Goal: Check status: Check status

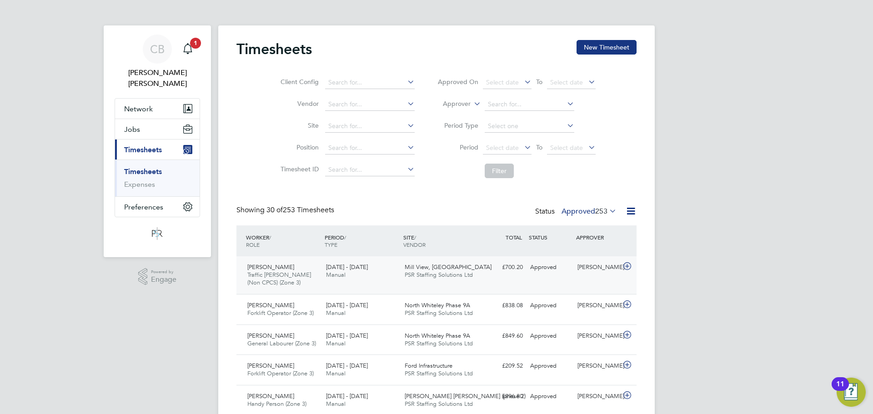
click at [514, 262] on div "£700.20 Approved" at bounding box center [502, 267] width 47 height 15
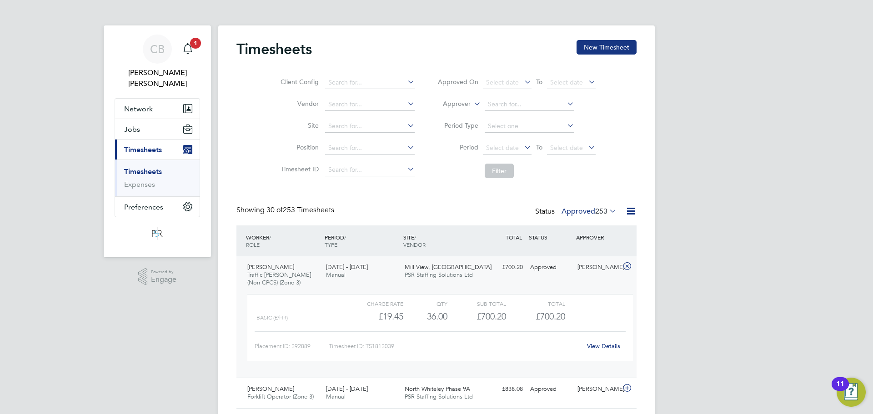
click at [601, 346] on link "View Details" at bounding box center [603, 346] width 33 height 8
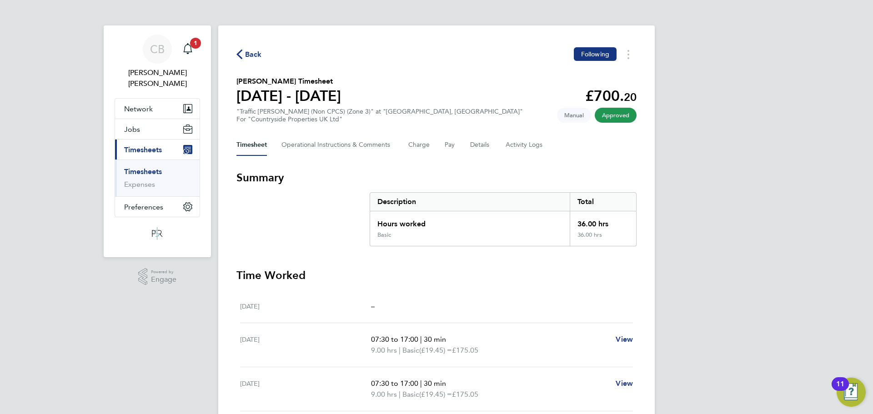
scroll to position [188, 0]
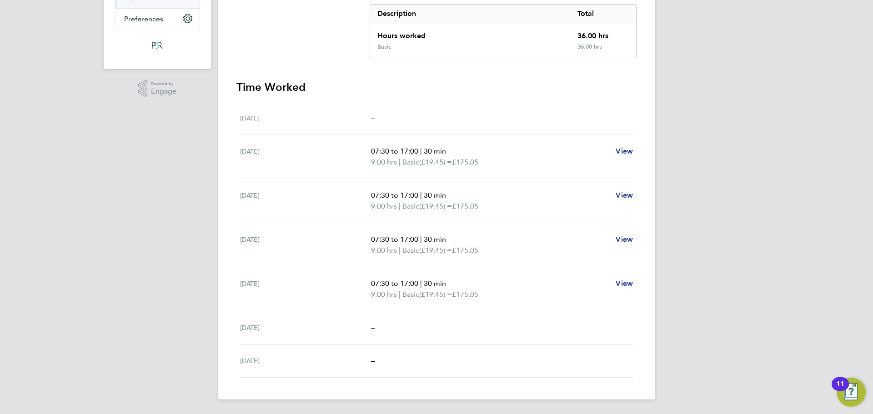
drag, startPoint x: 374, startPoint y: 118, endPoint x: 363, endPoint y: 119, distance: 11.4
click at [363, 119] on div "Mon 25 Aug –" at bounding box center [436, 118] width 393 height 33
click at [363, 119] on div "Mon 25 Aug" at bounding box center [305, 118] width 131 height 11
drag, startPoint x: 374, startPoint y: 119, endPoint x: 332, endPoint y: 119, distance: 42.3
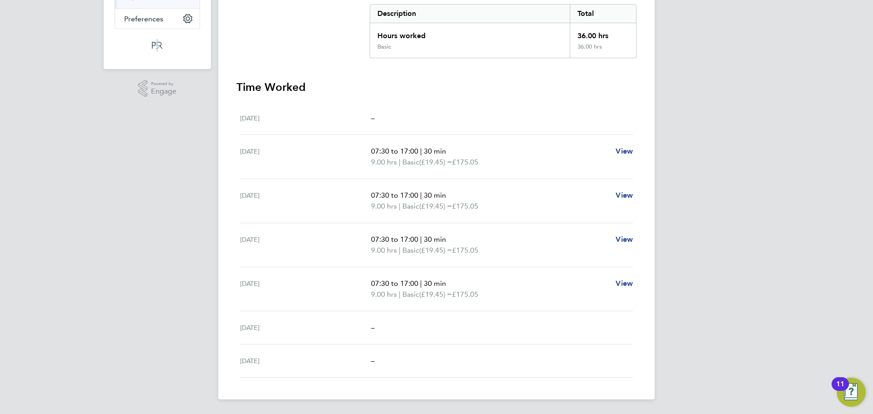
click at [332, 119] on div "Mon 25 Aug –" at bounding box center [436, 118] width 393 height 33
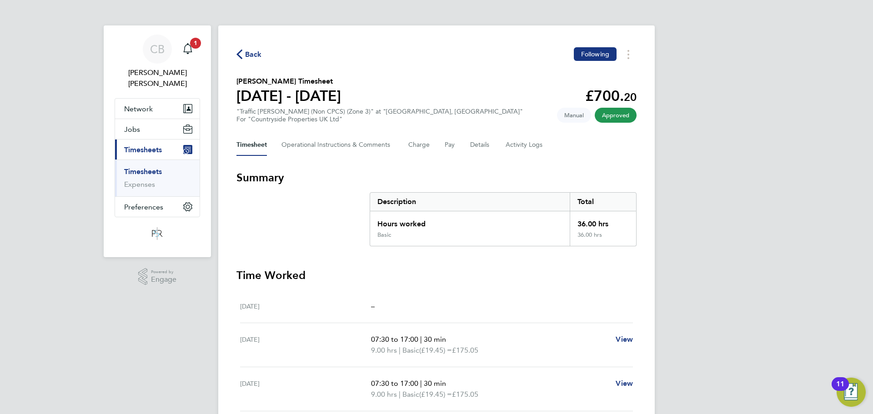
drag, startPoint x: 623, startPoint y: 224, endPoint x: 530, endPoint y: 215, distance: 93.2
click at [530, 215] on div "Hours worked 36.00 hrs" at bounding box center [503, 221] width 266 height 20
click at [531, 214] on div "Hours worked" at bounding box center [470, 221] width 200 height 20
click at [471, 144] on button "Details" at bounding box center [480, 145] width 21 height 22
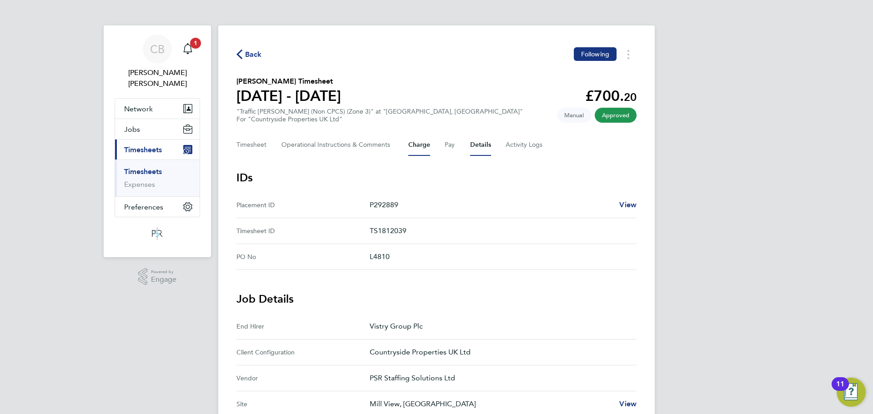
click at [427, 148] on button "Charge" at bounding box center [419, 145] width 22 height 22
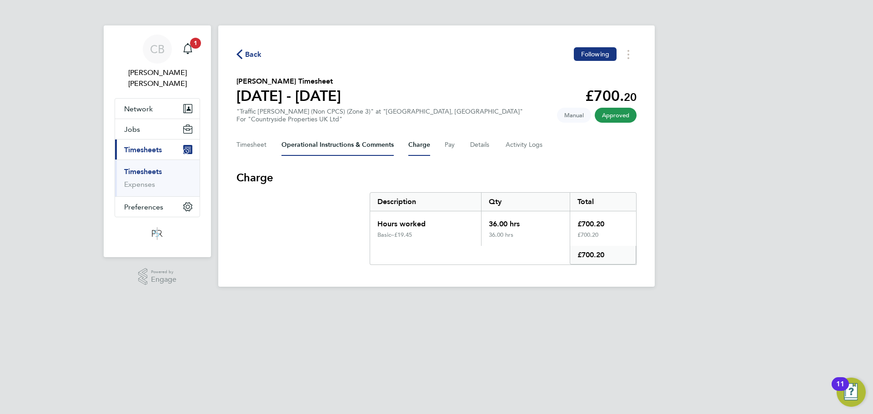
click at [336, 146] on Comments-tab "Operational Instructions & Comments" at bounding box center [337, 145] width 112 height 22
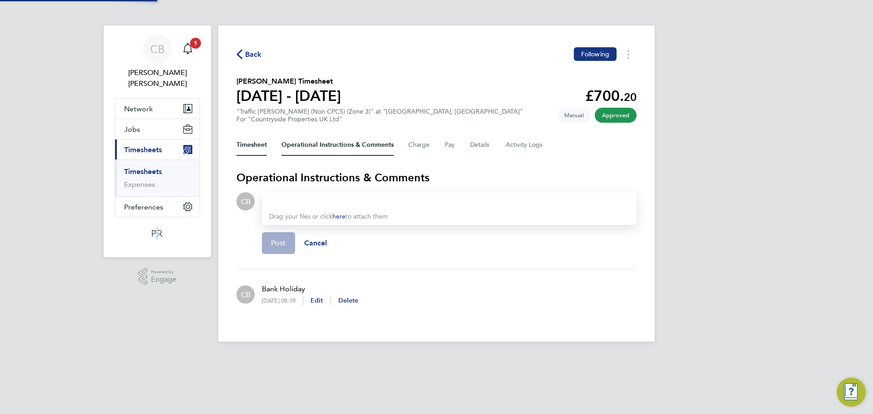
click at [267, 145] on button "Timesheet" at bounding box center [251, 145] width 30 height 22
